Goal: Transaction & Acquisition: Purchase product/service

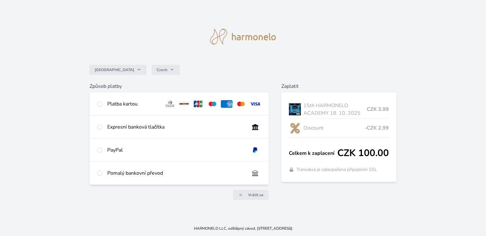
click at [114, 103] on div "Platba kartou" at bounding box center [133, 104] width 52 height 8
radio input "true"
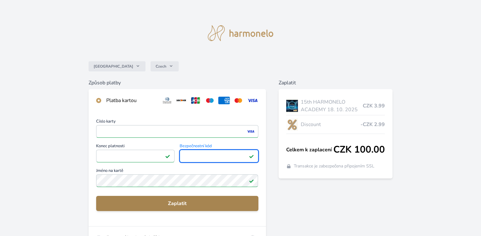
click at [150, 206] on span "Zaplatit" at bounding box center [177, 204] width 152 height 8
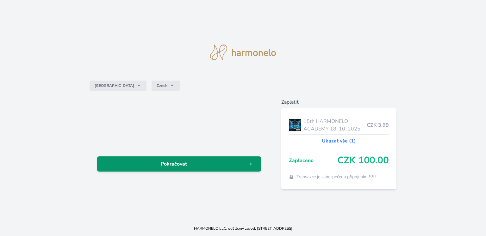
click at [167, 170] on link "Pokračovat" at bounding box center [179, 164] width 164 height 15
